Goal: Task Accomplishment & Management: Use online tool/utility

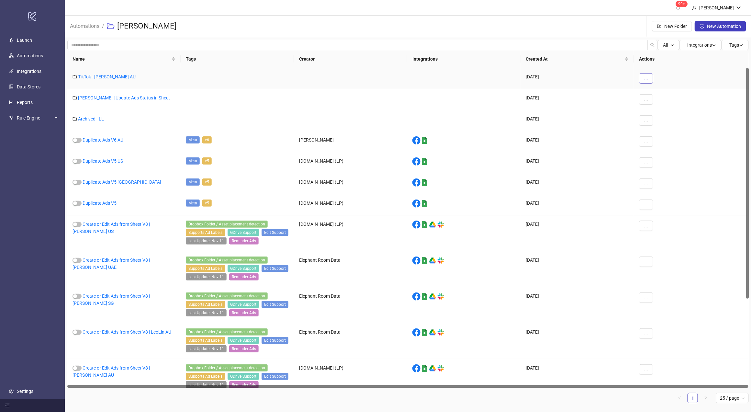
click at [646, 81] on span "..." at bounding box center [646, 78] width 4 height 5
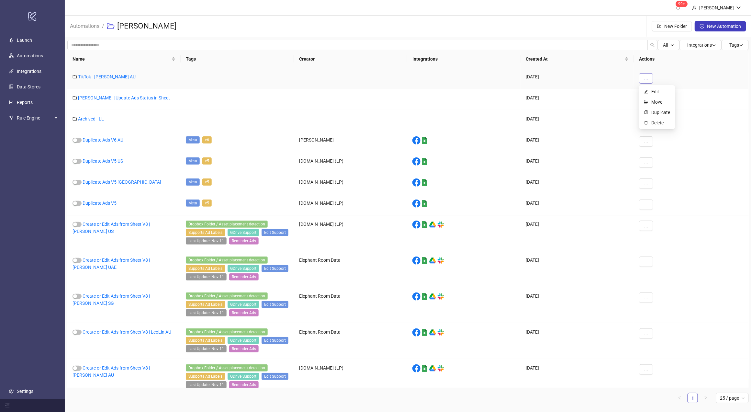
click at [650, 78] on button "..." at bounding box center [646, 78] width 14 height 10
click at [102, 74] on link "TikTok - Leo Lin AU" at bounding box center [107, 76] width 58 height 5
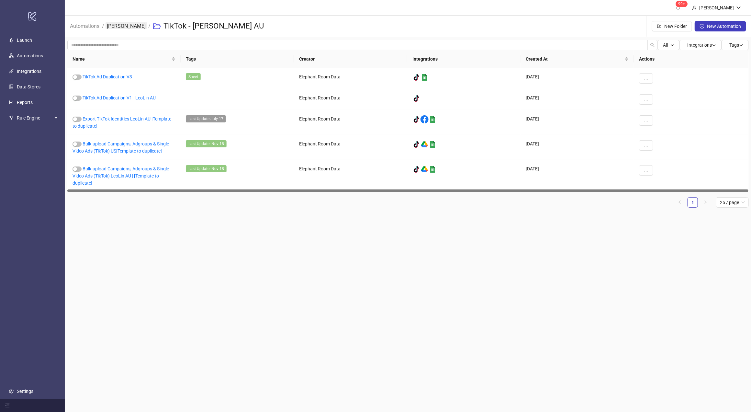
click at [116, 24] on link "Leo Lin" at bounding box center [126, 25] width 41 height 7
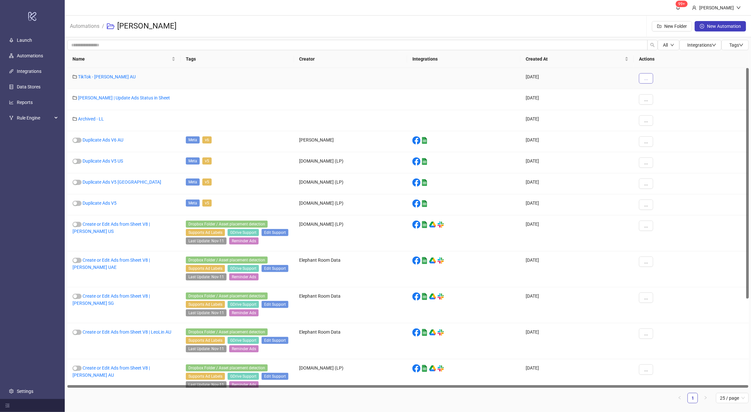
click at [647, 80] on span "..." at bounding box center [646, 78] width 4 height 5
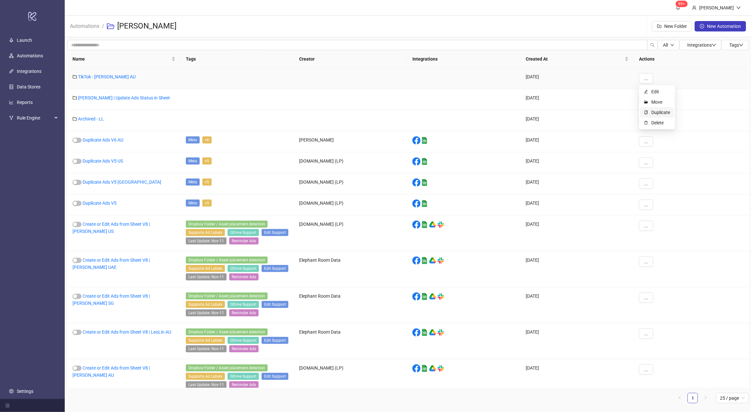
click at [662, 114] on span "Duplicate" at bounding box center [660, 112] width 19 height 7
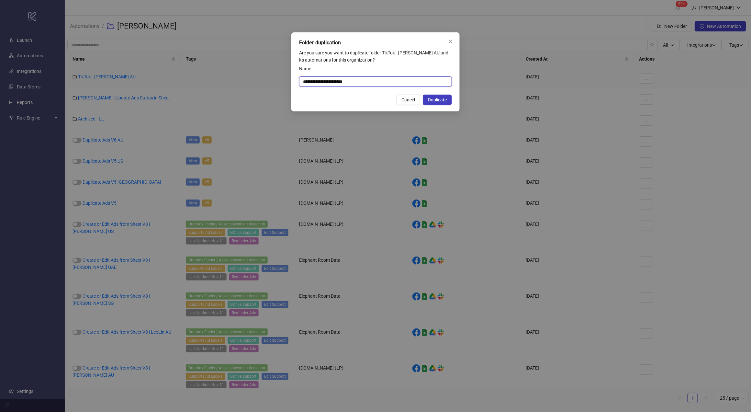
drag, startPoint x: 386, startPoint y: 81, endPoint x: 320, endPoint y: 83, distance: 66.1
click at [320, 83] on input "**********" at bounding box center [375, 81] width 153 height 10
type input "**********"
click at [436, 103] on button "Duplicate" at bounding box center [437, 100] width 29 height 10
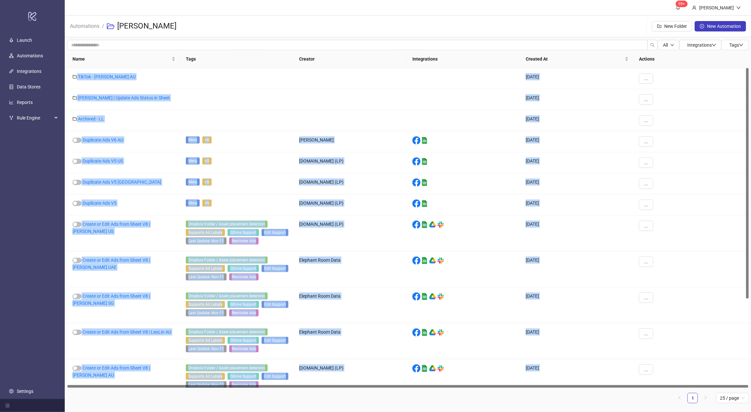
drag, startPoint x: 749, startPoint y: 285, endPoint x: 748, endPoint y: 295, distance: 9.7
click at [744, 295] on div "All Integrations Tags Name Tags Creator Integrations Created At Actions TikTok …" at bounding box center [408, 224] width 687 height 374
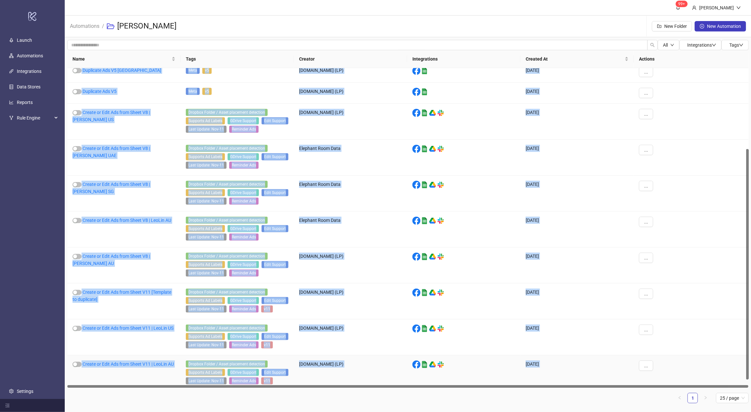
scroll to position [123, 0]
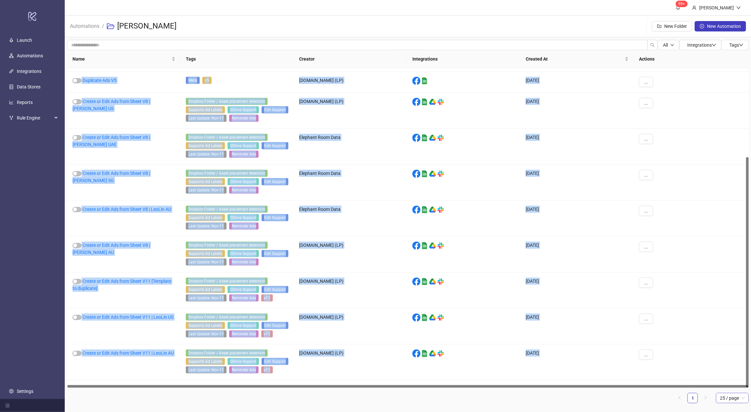
drag, startPoint x: 748, startPoint y: 296, endPoint x: 740, endPoint y: 398, distance: 102.9
click at [740, 398] on div "Name Tags Creator Integrations Created At Actions Duplicate Ads V5 UAE Meta v5 …" at bounding box center [407, 226] width 681 height 353
click at [390, 396] on ul "1 25 / page" at bounding box center [407, 398] width 681 height 10
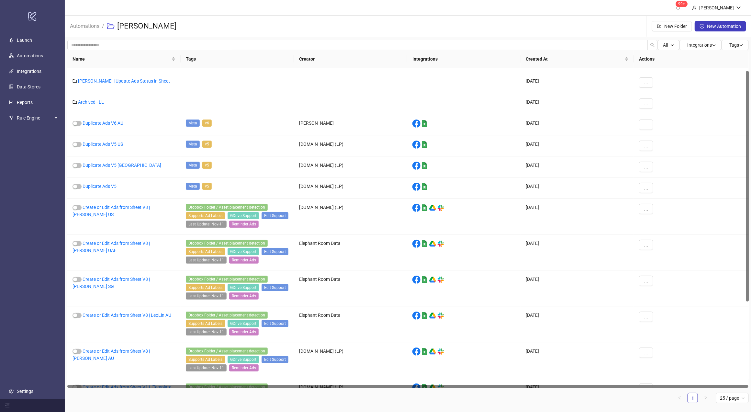
scroll to position [0, 0]
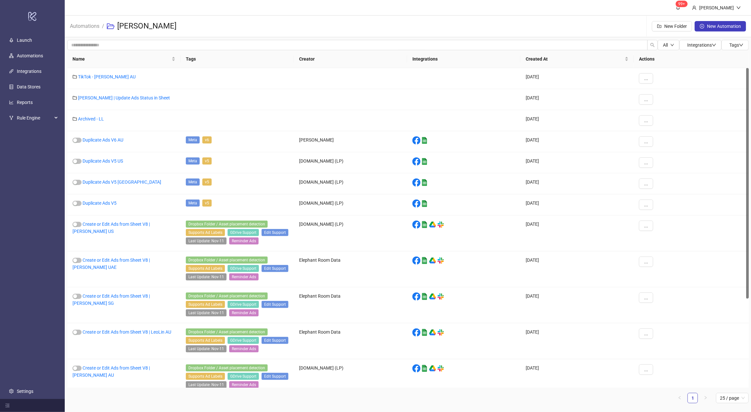
drag, startPoint x: 748, startPoint y: 329, endPoint x: 758, endPoint y: 209, distance: 120.2
click at [744, 209] on html "logo/logo-mobile Launch Automations Integrations Data Stores Reports Rule Engin…" at bounding box center [375, 206] width 751 height 412
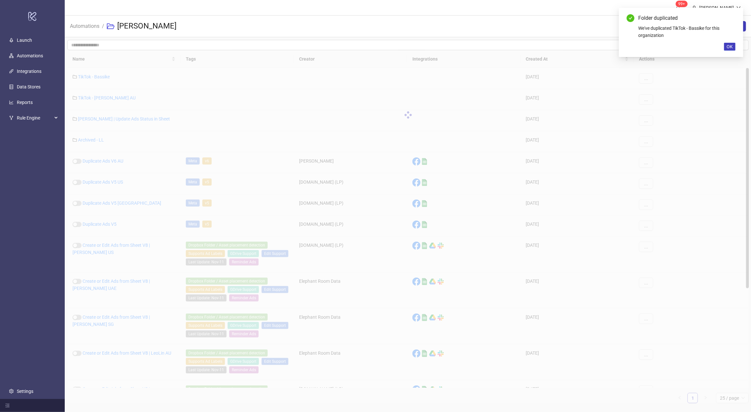
drag, startPoint x: 747, startPoint y: 109, endPoint x: 744, endPoint y: 51, distance: 58.3
click at [744, 51] on div "Name Tags Creator Integrations Created At Actions TikTok - Bassike 2025-10-08 .…" at bounding box center [407, 226] width 681 height 353
click at [726, 47] on button "OK" at bounding box center [729, 47] width 11 height 8
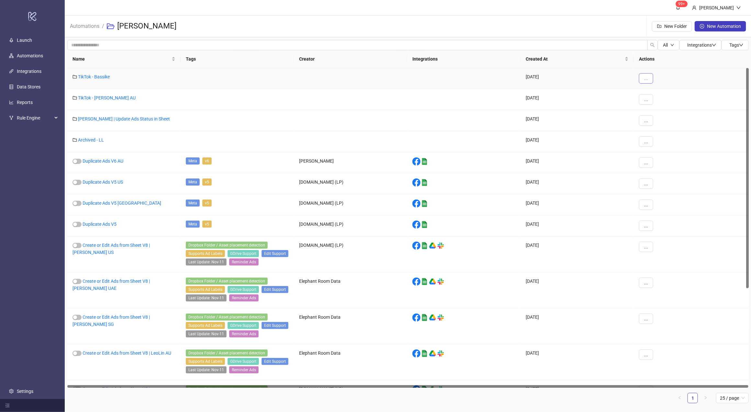
click at [641, 80] on button "..." at bounding box center [646, 78] width 14 height 10
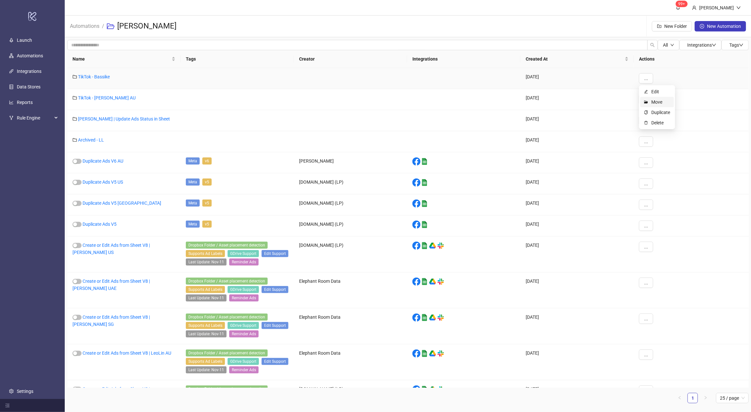
click at [657, 103] on span "Move" at bounding box center [660, 101] width 19 height 7
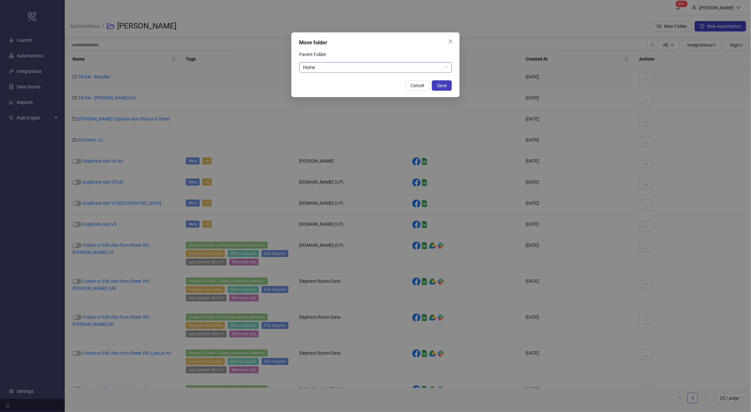
click at [369, 62] on span "Home" at bounding box center [375, 67] width 145 height 10
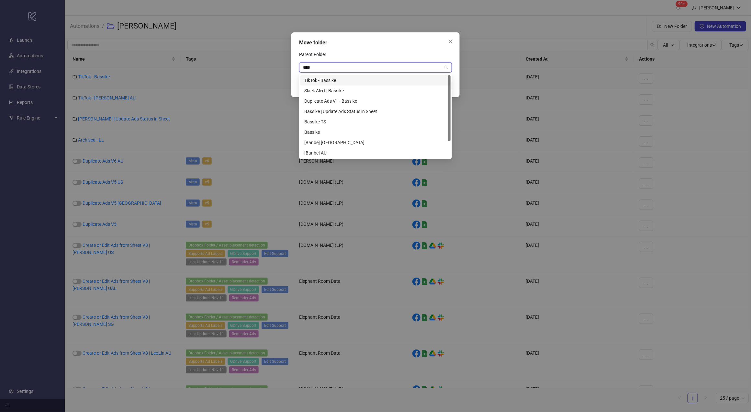
type input "*****"
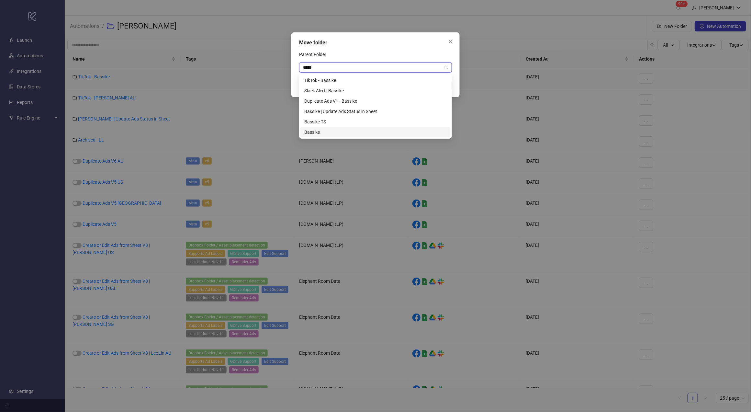
click at [359, 132] on div "Bassike" at bounding box center [375, 132] width 142 height 7
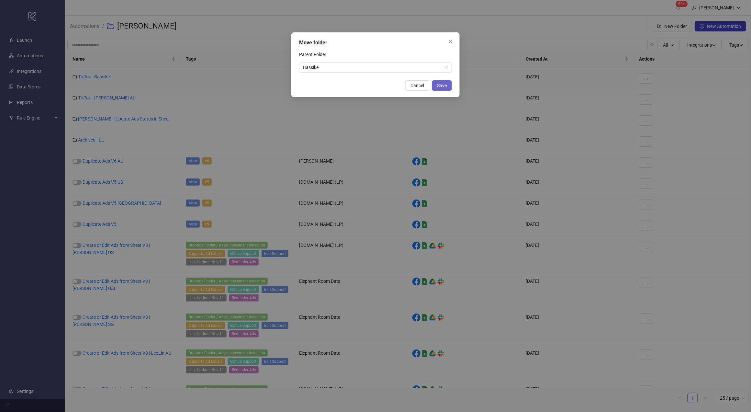
click at [441, 87] on span "Save" at bounding box center [442, 85] width 10 height 5
